Goal: Find contact information: Obtain details needed to contact an individual or organization

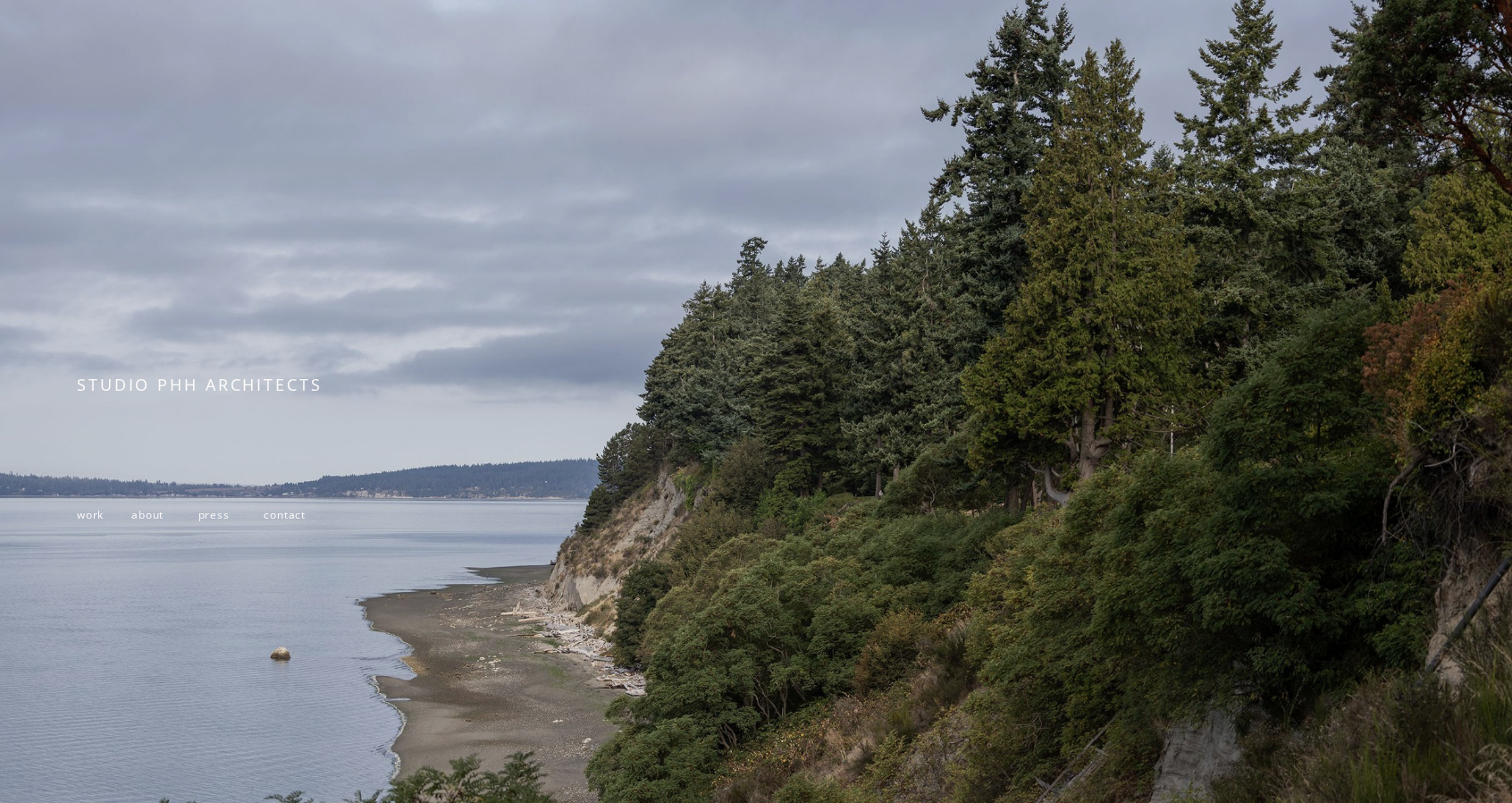
scroll to position [257, 0]
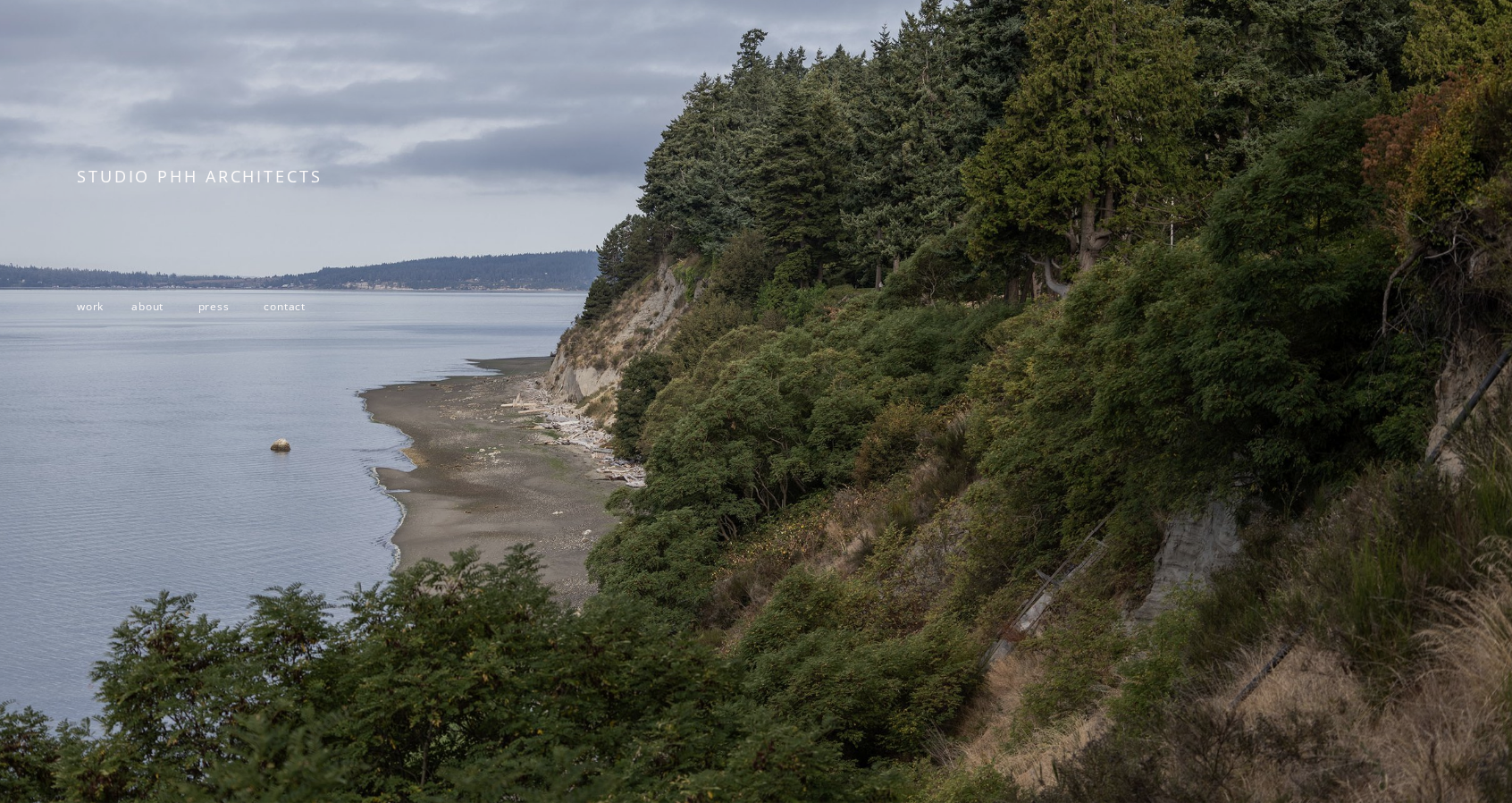
click at [271, 302] on span "contact" at bounding box center [284, 306] width 42 height 15
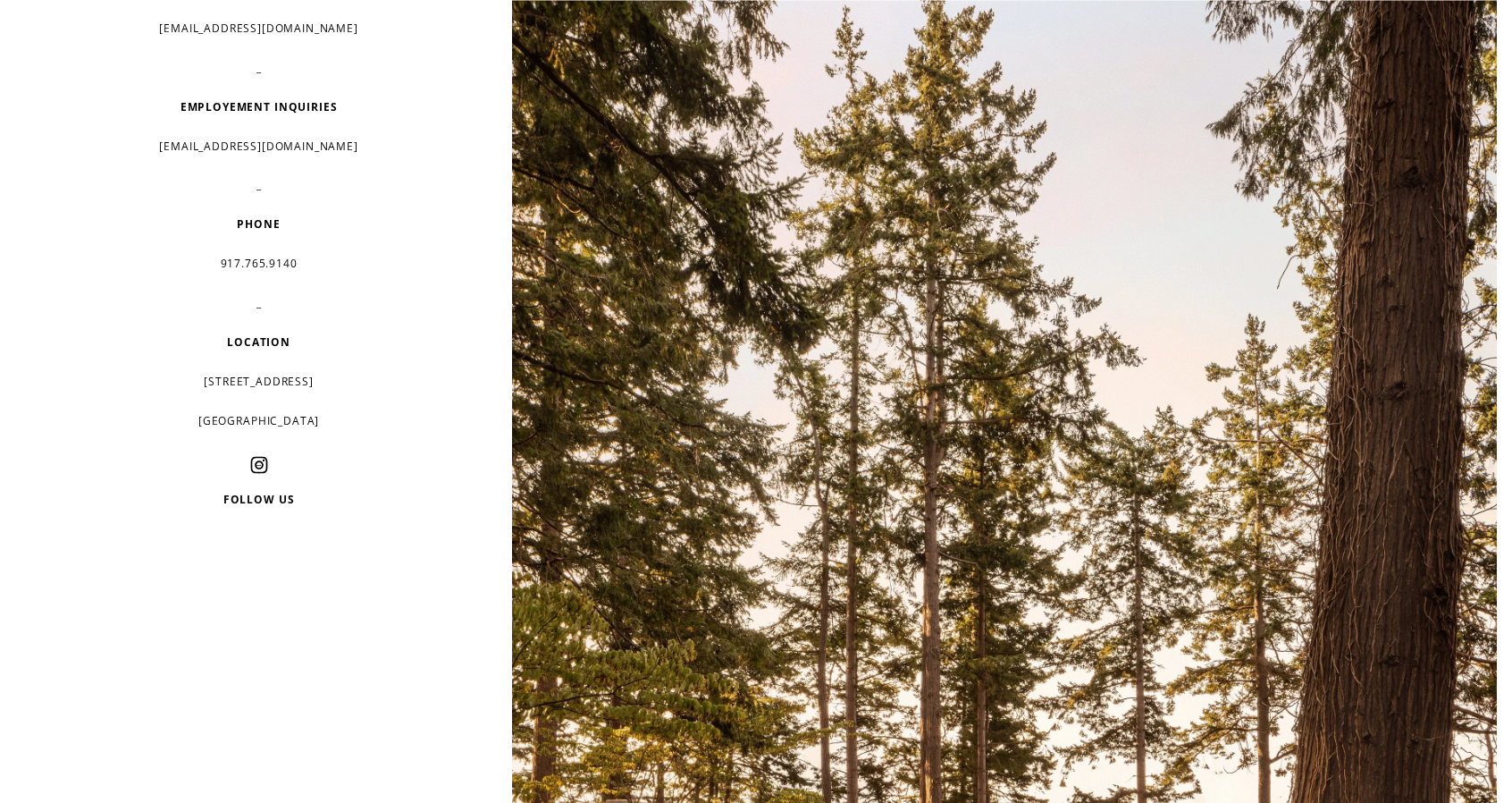
scroll to position [358, 0]
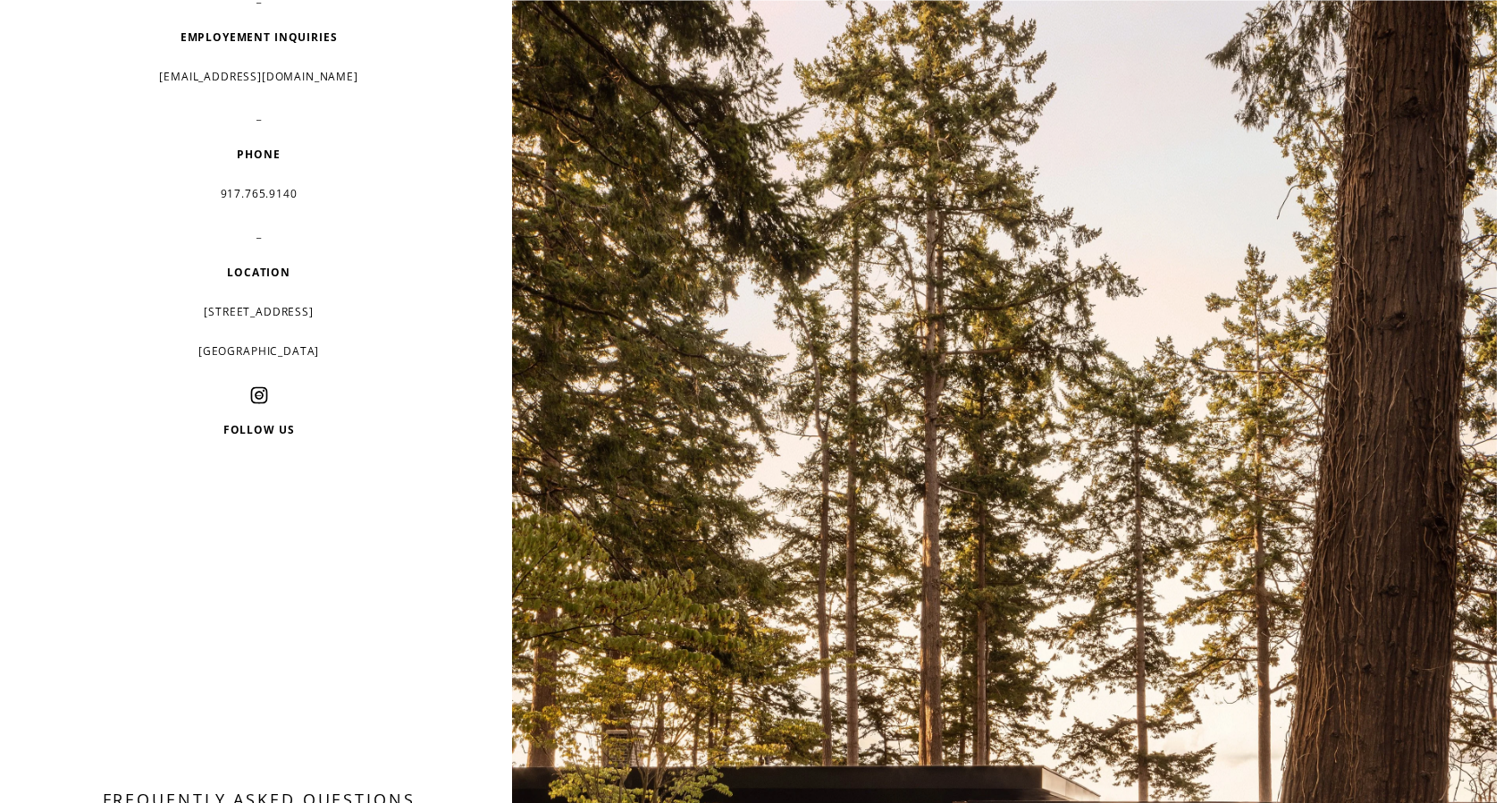
drag, startPoint x: 181, startPoint y: 313, endPoint x: 331, endPoint y: 313, distance: 150.0
click at [331, 313] on p "232 3rd street, suite D202" at bounding box center [258, 312] width 363 height 27
copy p "232 3rd street, suite D202"
click at [104, 355] on p "Brooklyn, NY 11215" at bounding box center [258, 351] width 363 height 27
drag, startPoint x: 186, startPoint y: 311, endPoint x: 366, endPoint y: 320, distance: 180.2
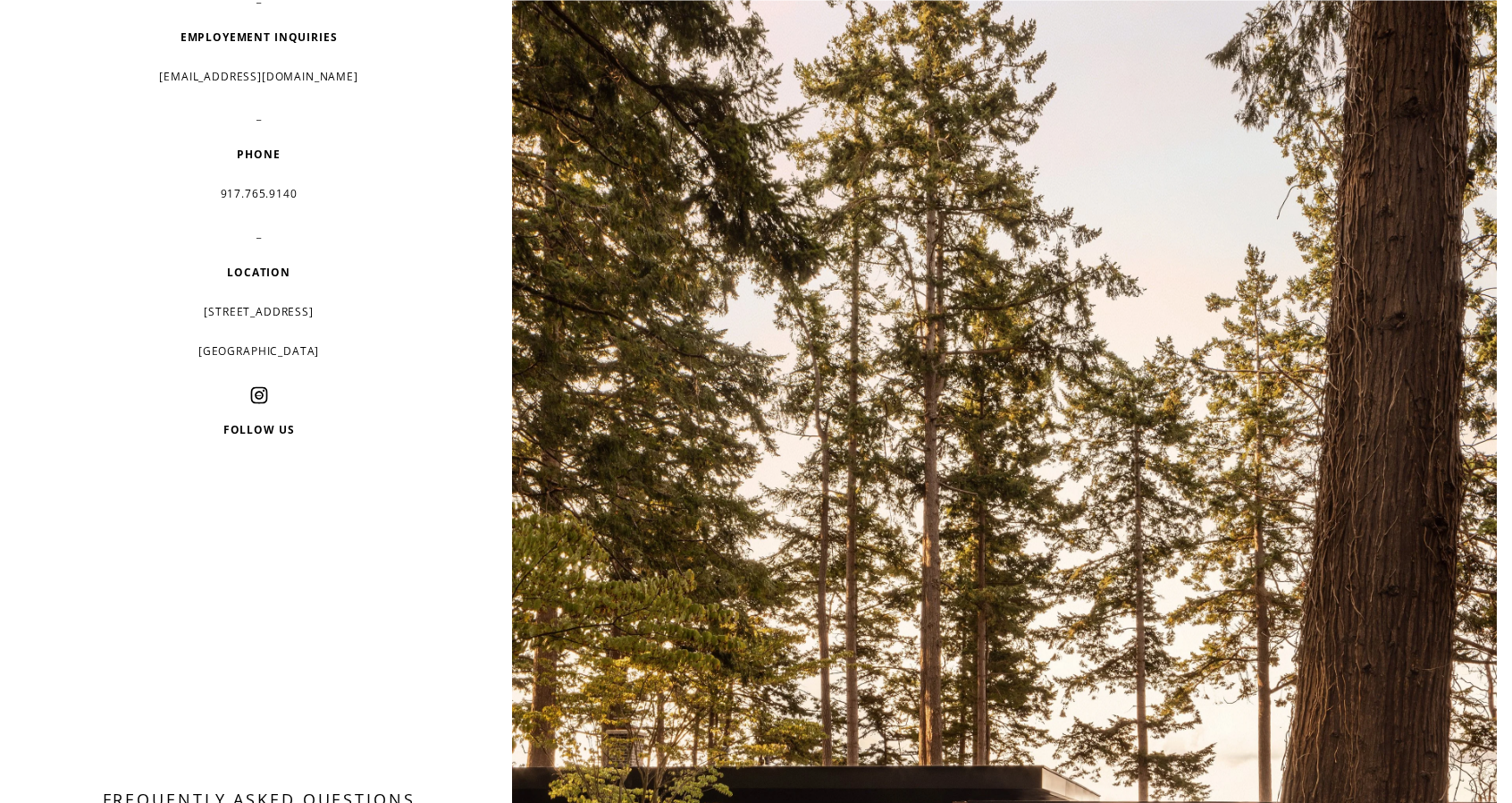
click at [366, 320] on p "232 3rd street, suite D202" at bounding box center [258, 312] width 363 height 27
copy p "232 3rd street, suite D202"
click at [140, 363] on p "Brooklyn, NY 11215" at bounding box center [258, 351] width 363 height 27
click at [28, 151] on div "PROJECT INQUIRIES info@studiophh.com _ PRESS & GENERAL info@studiophh.com _ EMP…" at bounding box center [756, 660] width 1512 height 1909
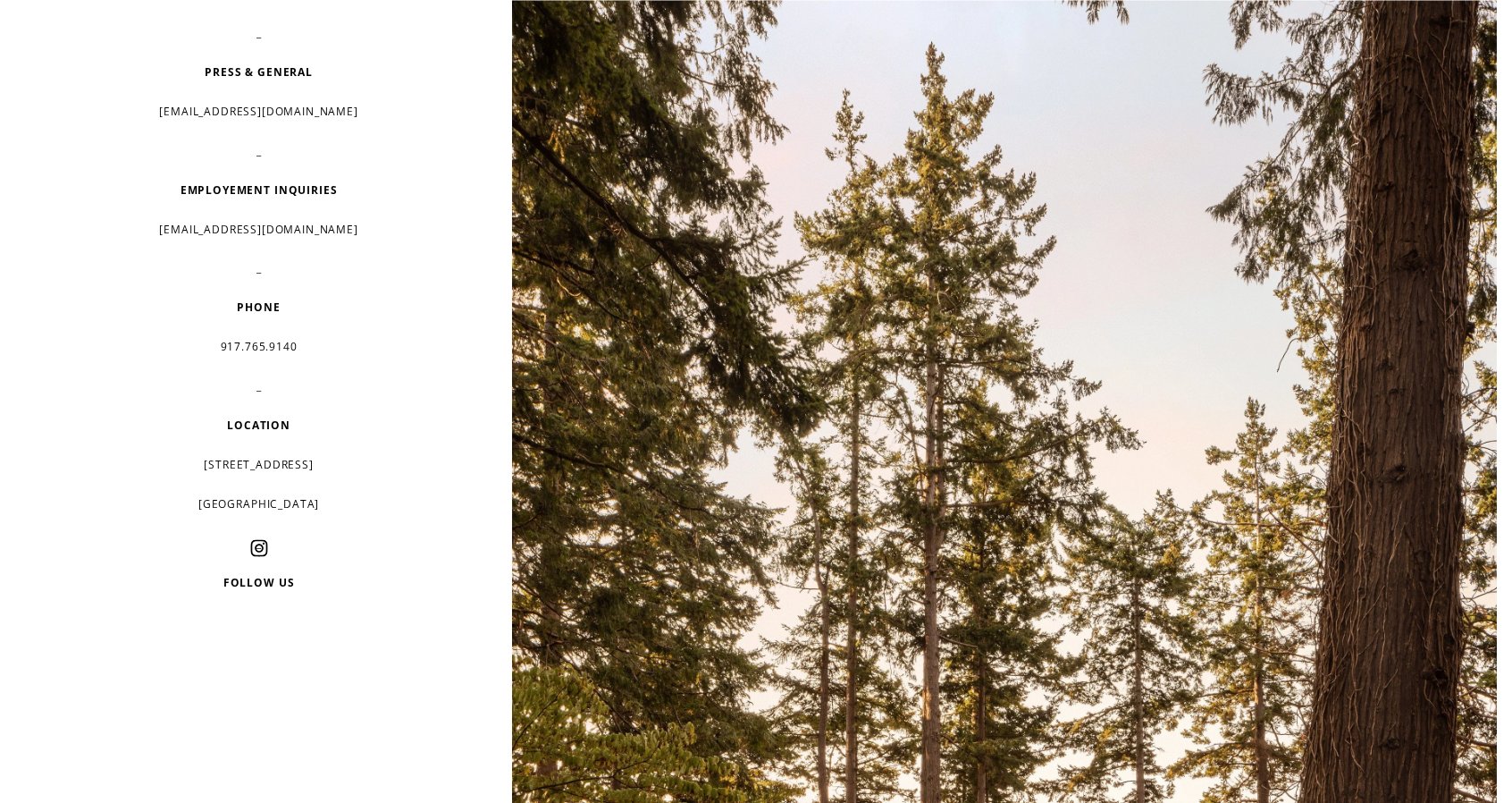
scroll to position [0, 0]
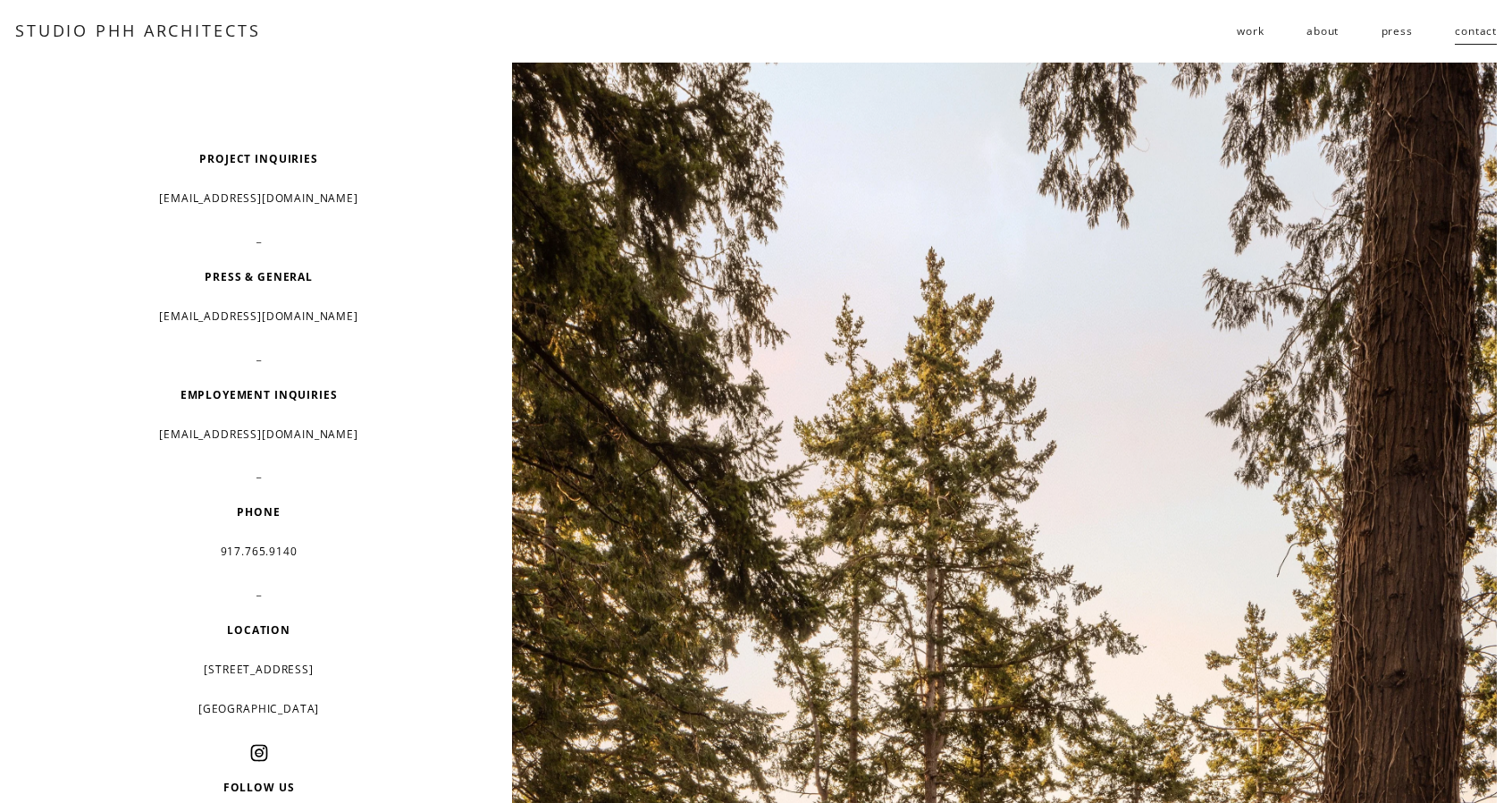
click at [1337, 35] on link "about" at bounding box center [1323, 31] width 32 height 29
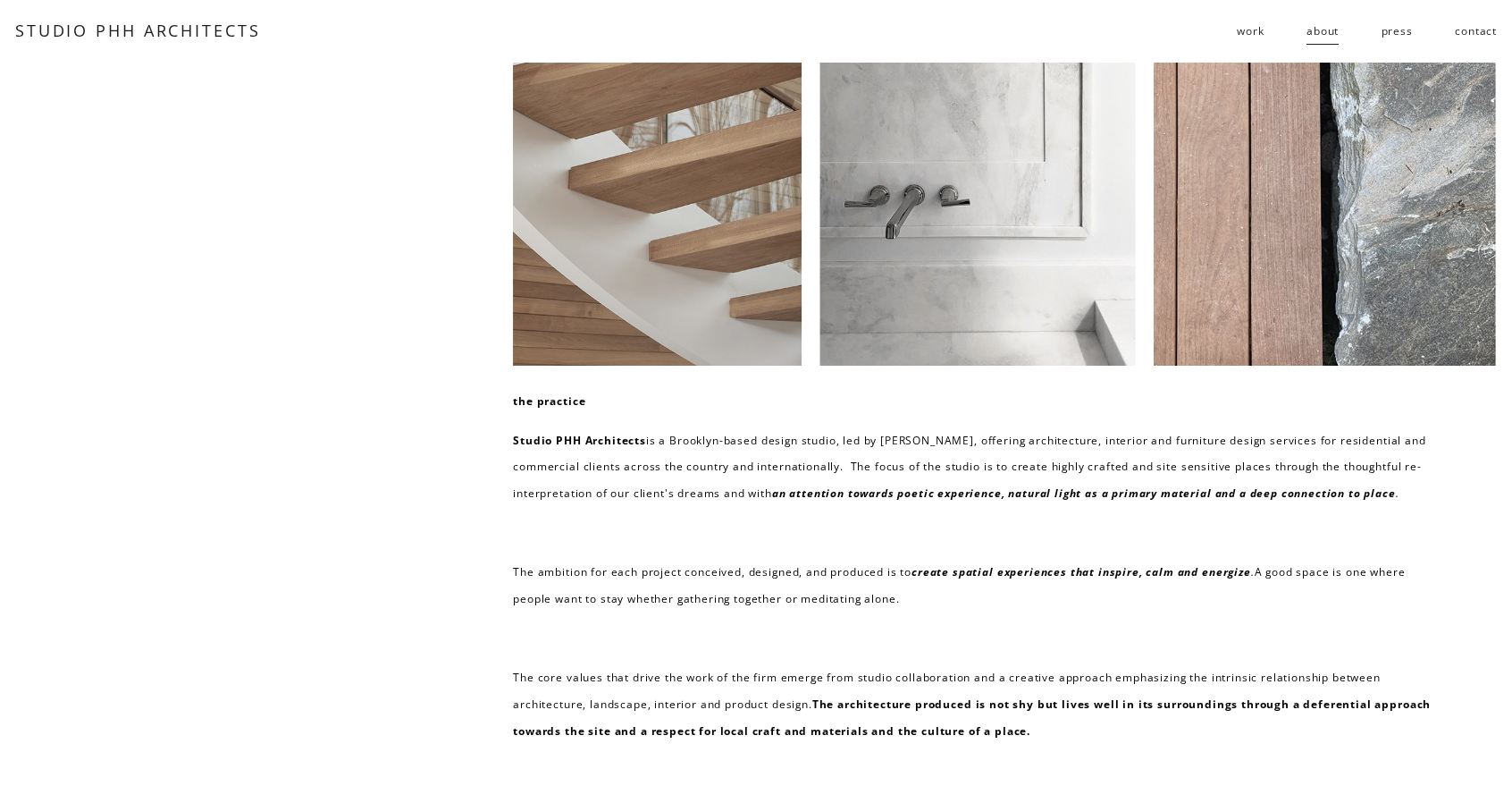
click at [1483, 22] on link "contact" at bounding box center [1475, 31] width 42 height 29
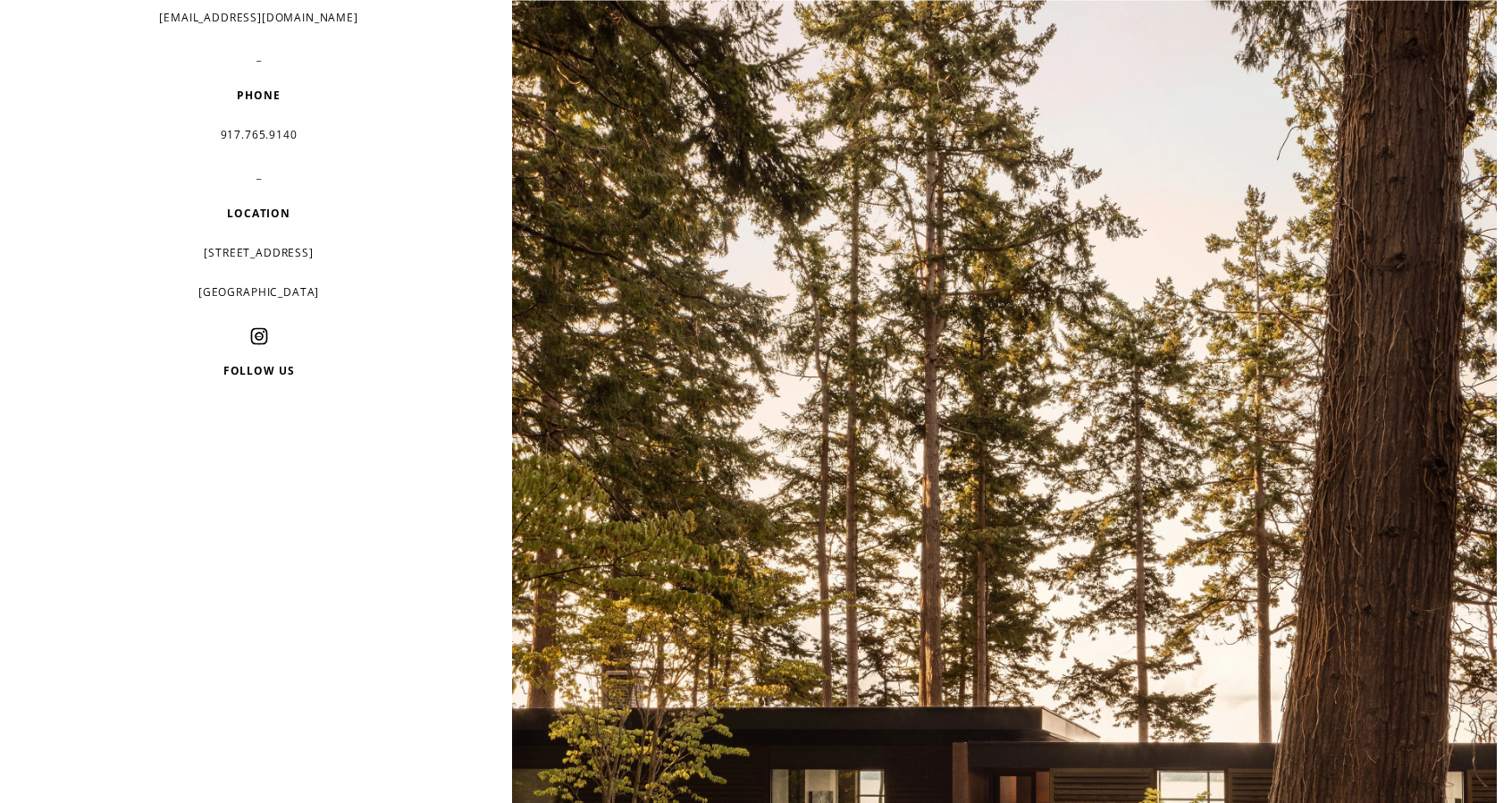
scroll to position [447, 0]
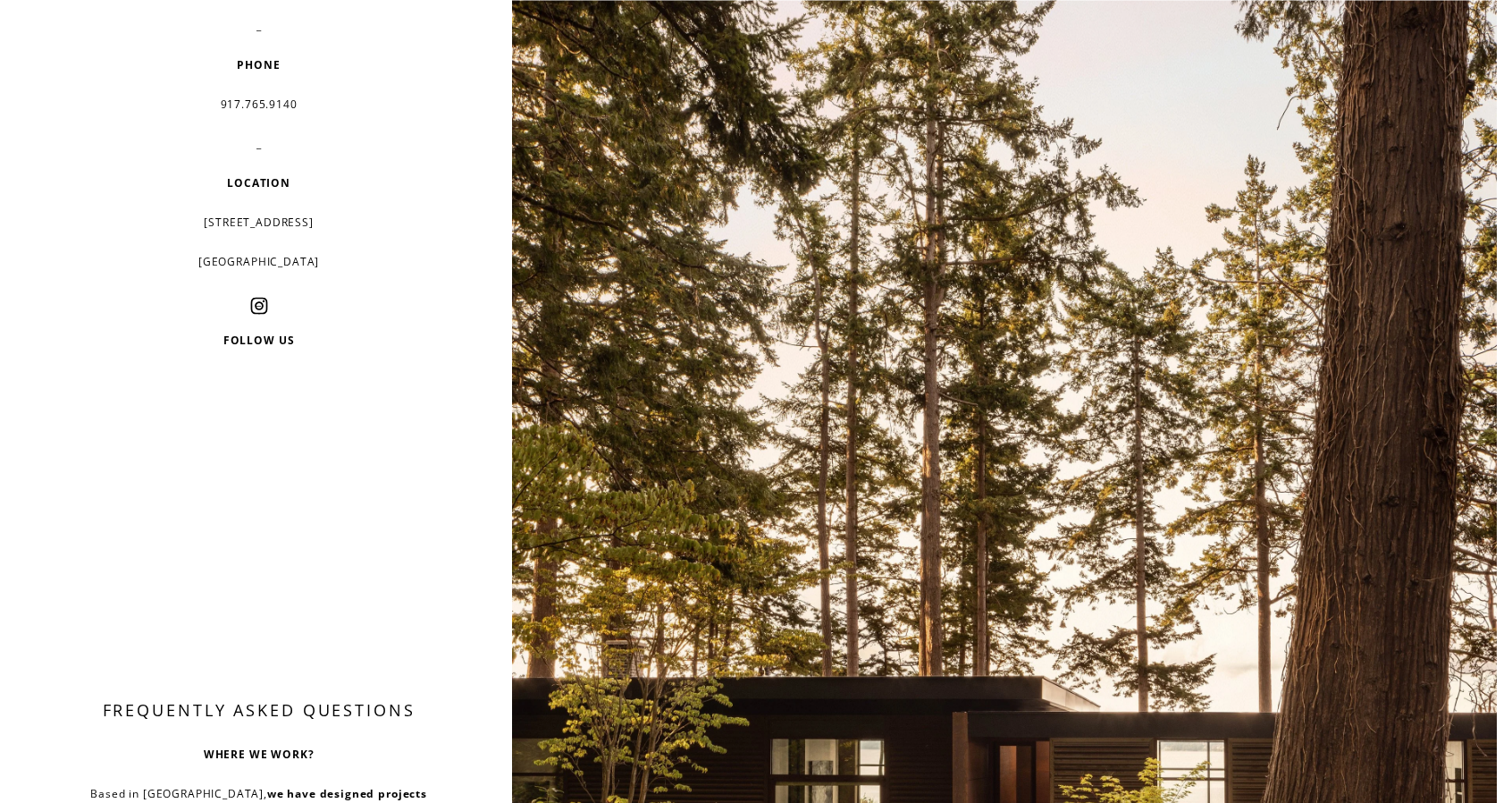
drag, startPoint x: 185, startPoint y: 222, endPoint x: 359, endPoint y: 256, distance: 177.3
click at [359, 256] on div "PROJECT INQUIRIES info@studiophh.com _ PRESS & GENERAL info@studiophh.com _ EMP…" at bounding box center [258, 65] width 363 height 734
copy div "232 3rd street, suite D202 Brooklyn, NY 11215"
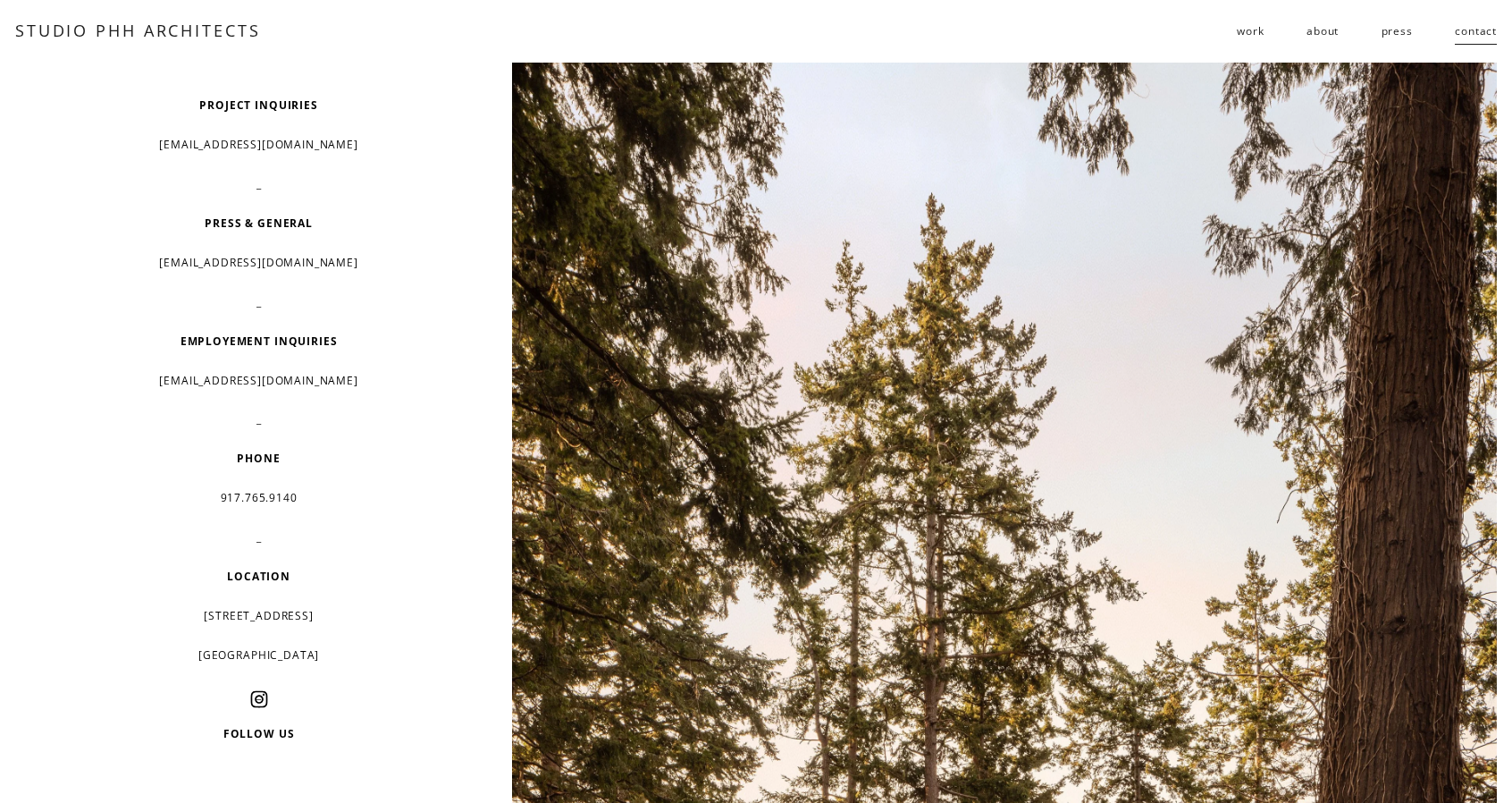
scroll to position [0, 0]
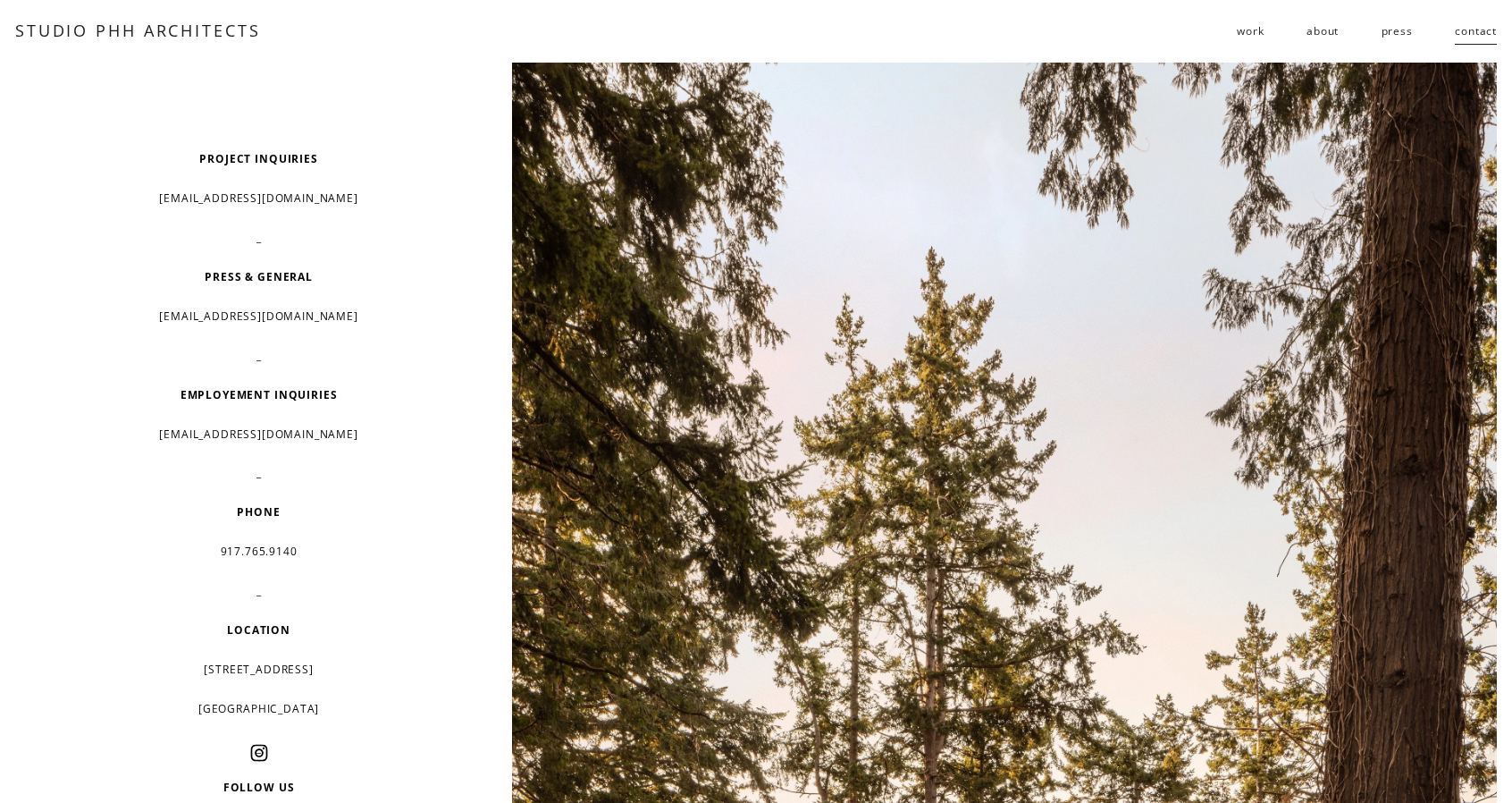
click at [1336, 30] on link "about" at bounding box center [1323, 31] width 32 height 29
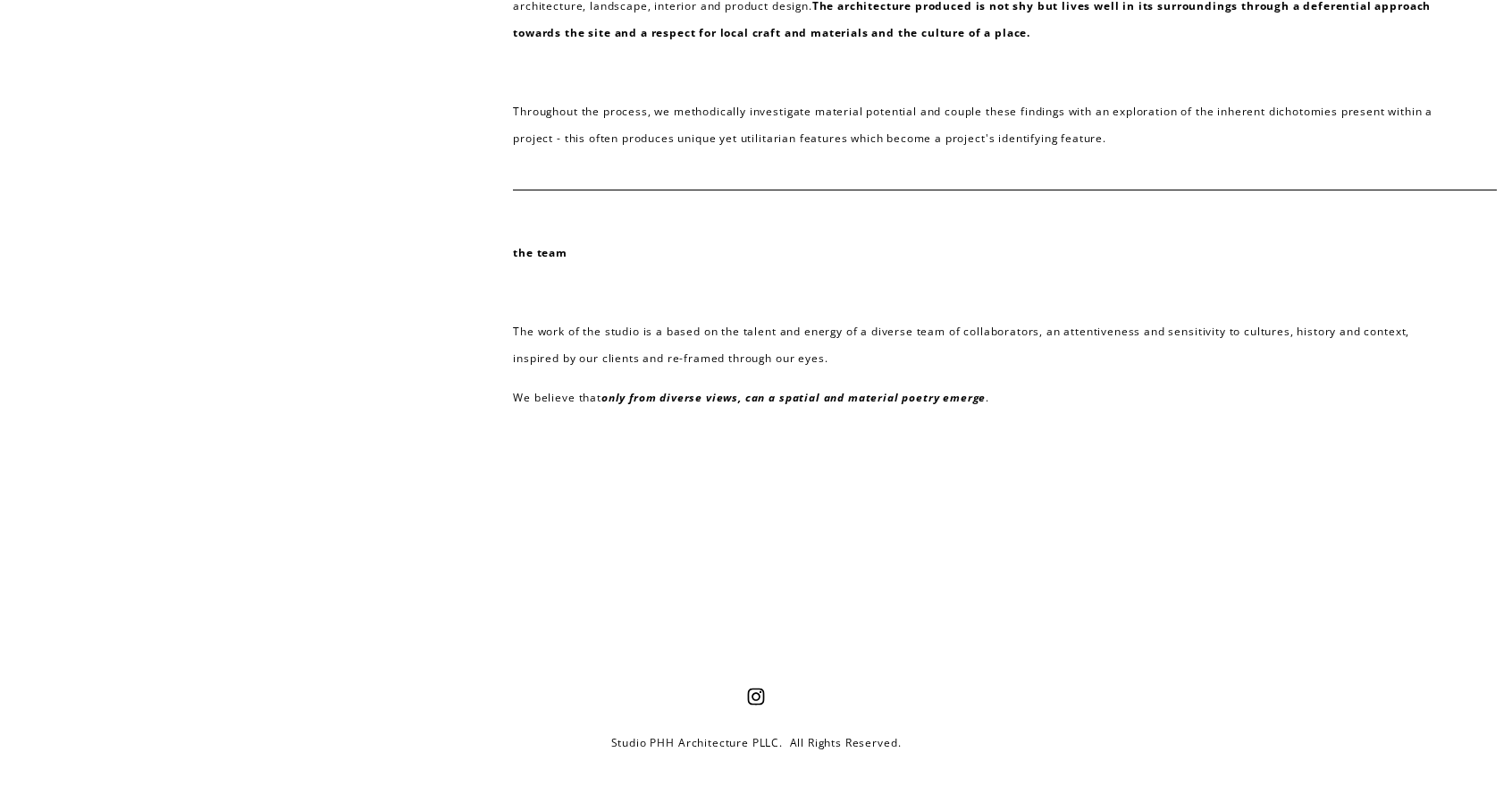
scroll to position [728, 0]
